Goal: Task Accomplishment & Management: Use online tool/utility

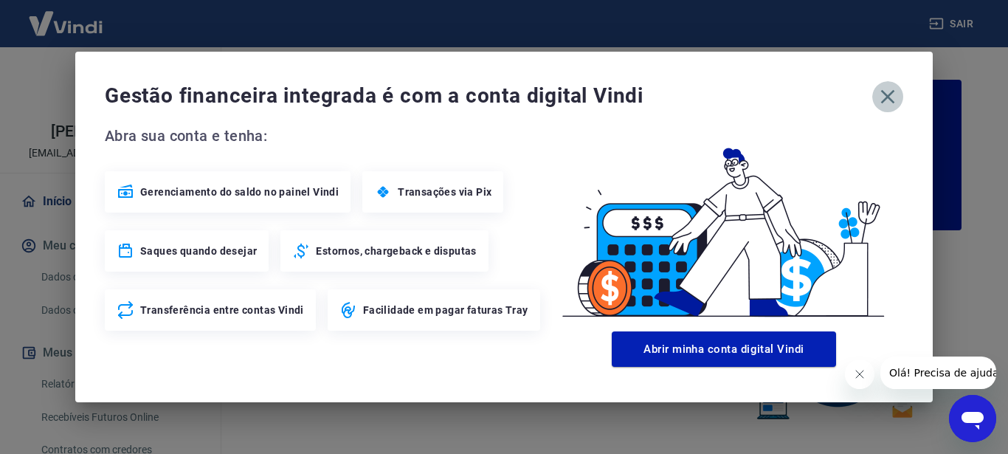
click at [885, 97] on icon "button" at bounding box center [888, 97] width 24 height 24
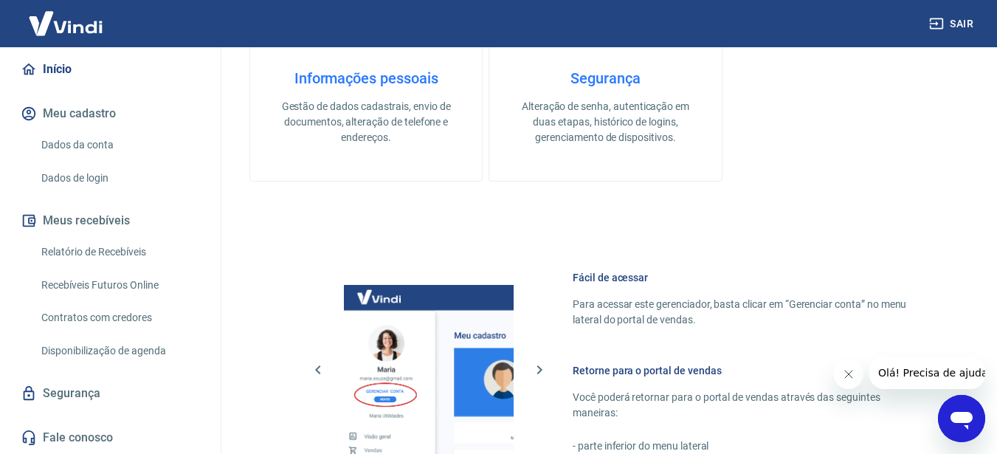
scroll to position [910, 0]
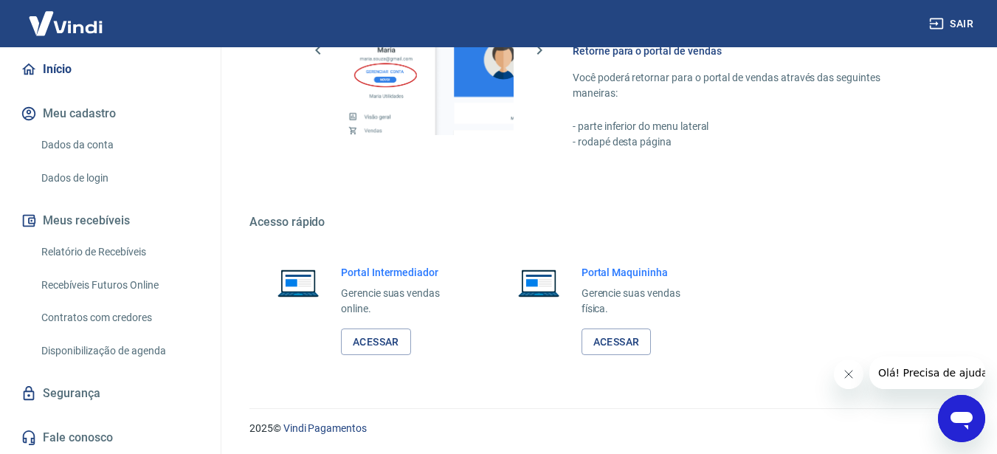
click at [107, 251] on link "Relatório de Recebíveis" at bounding box center [118, 252] width 167 height 30
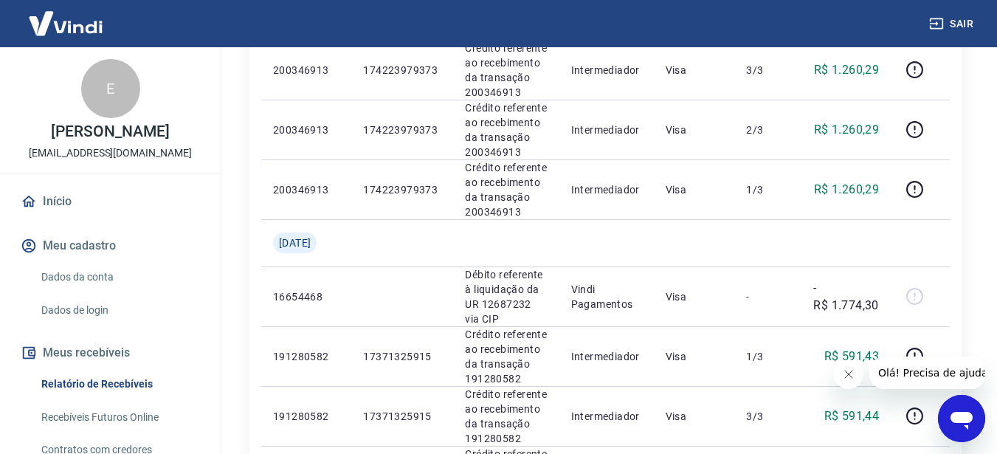
scroll to position [74, 0]
